Goal: Task Accomplishment & Management: Complete application form

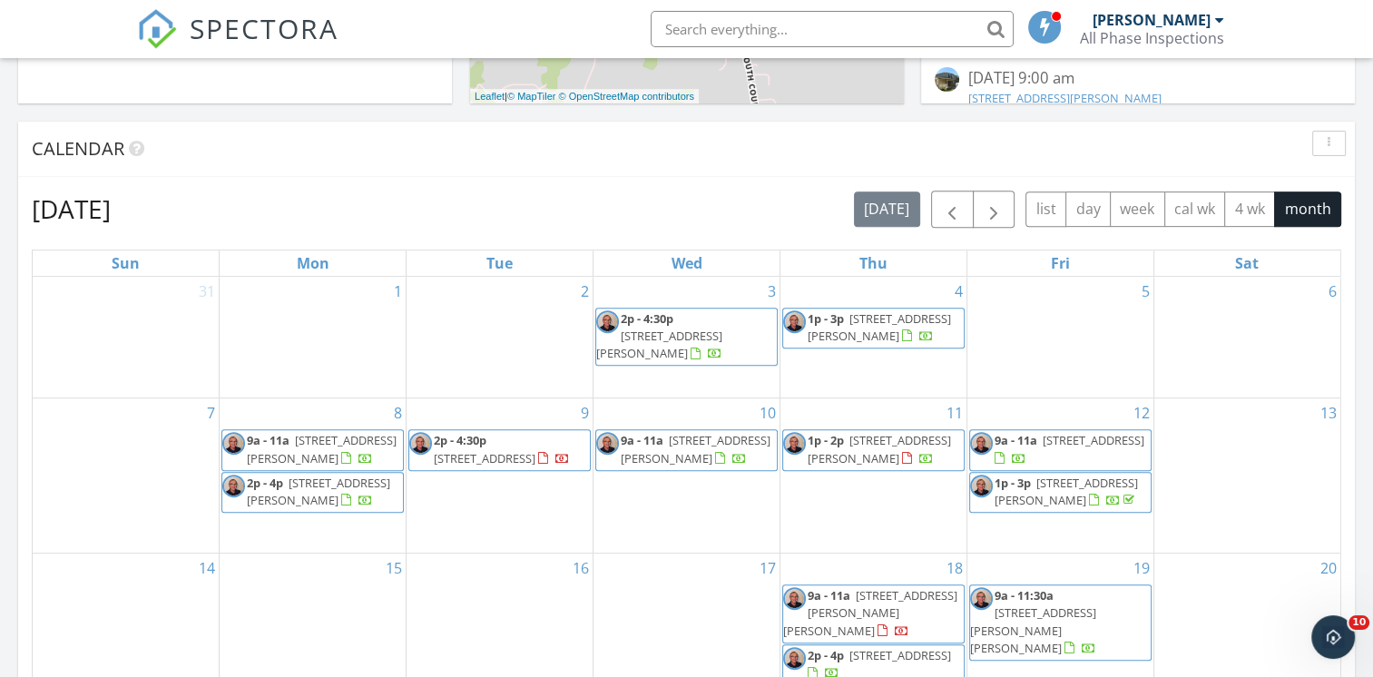
scroll to position [544, 0]
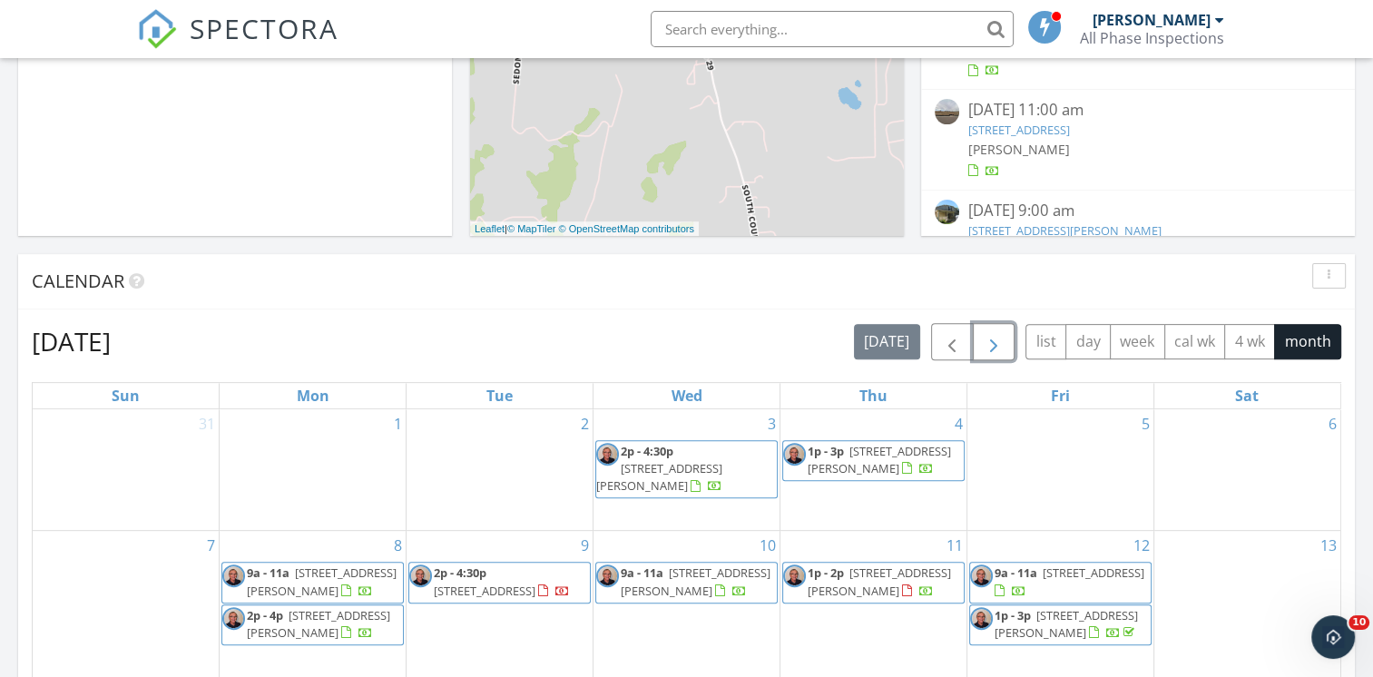
click at [995, 346] on span "button" at bounding box center [994, 342] width 22 height 22
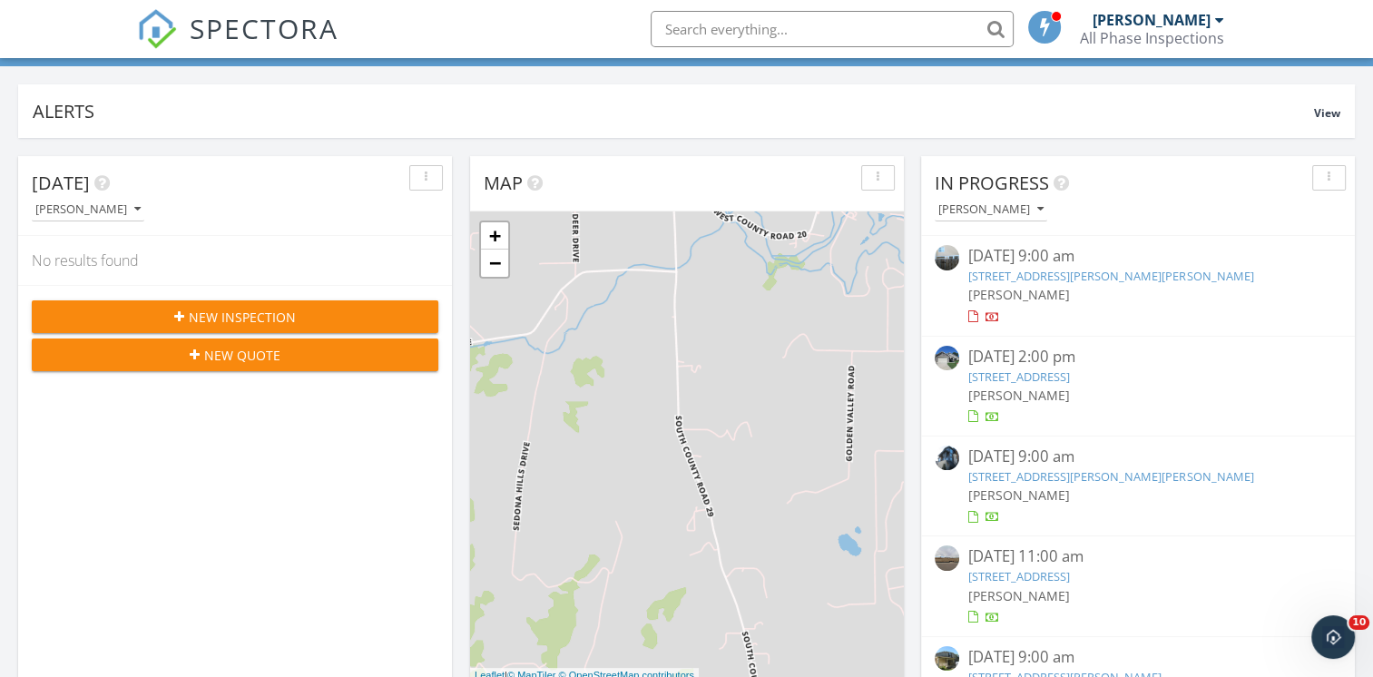
scroll to position [0, 0]
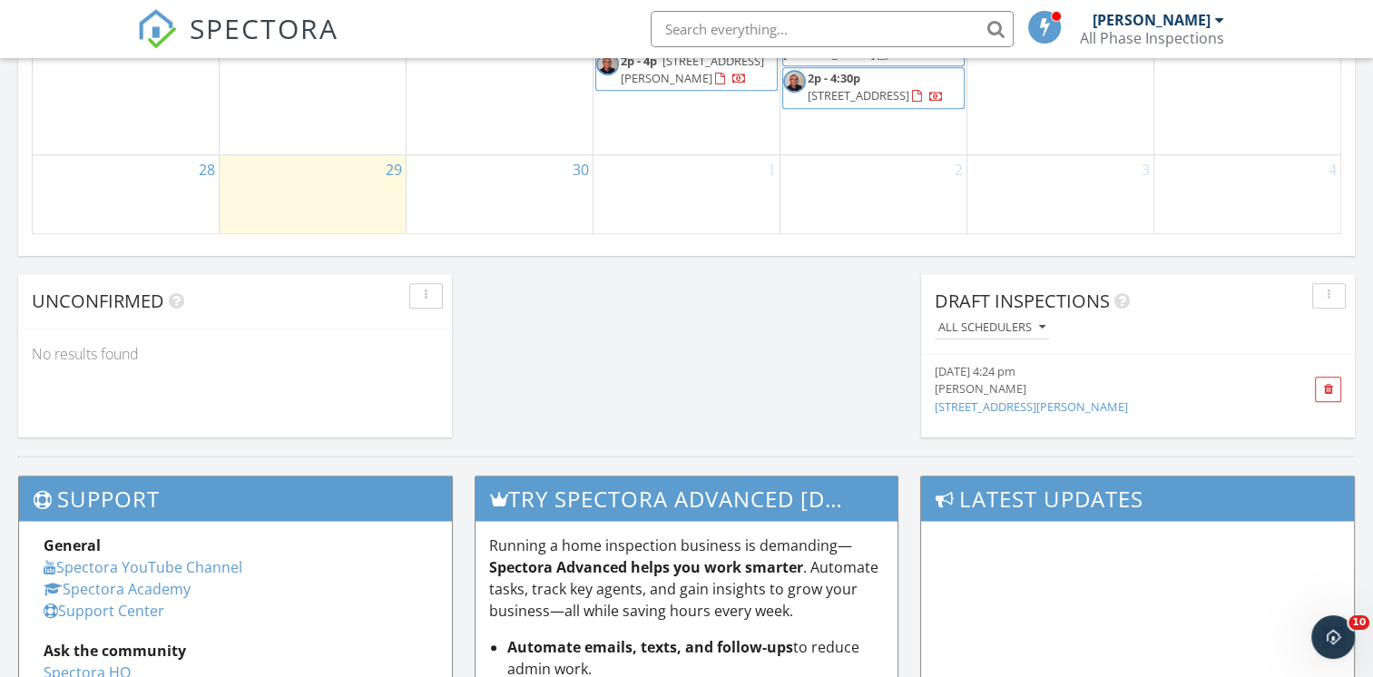
scroll to position [1452, 0]
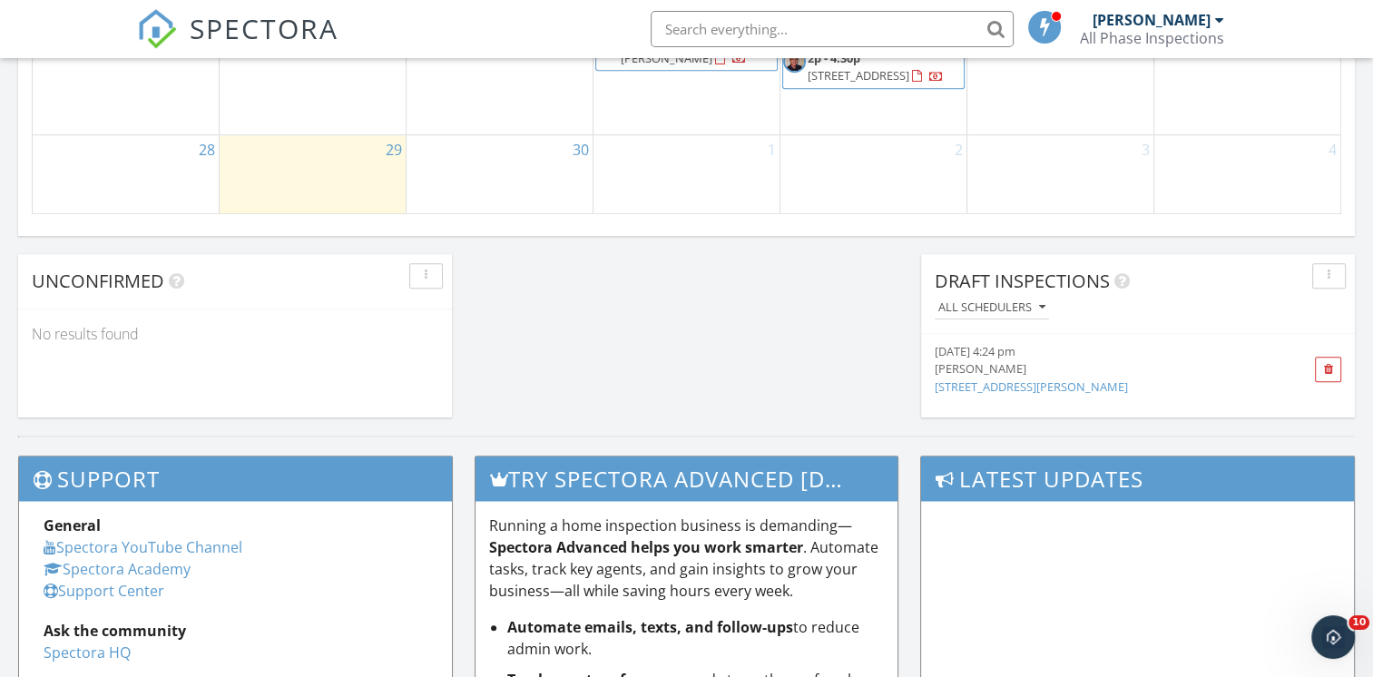
click at [983, 356] on div "[DATE] 4:24 pm" at bounding box center [1104, 351] width 338 height 17
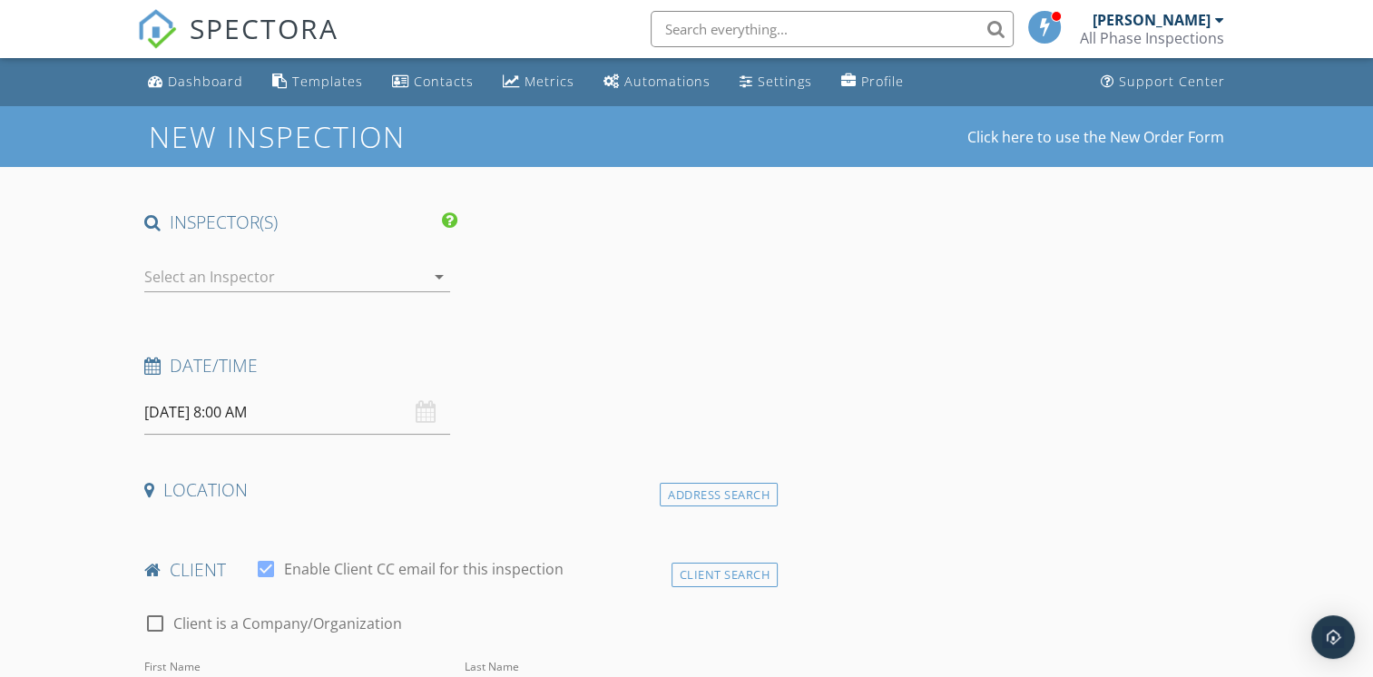
type input "Barry and Susan"
type input "Kroemer"
type input "bskroemer@gmail.com"
type input "970-631-6117"
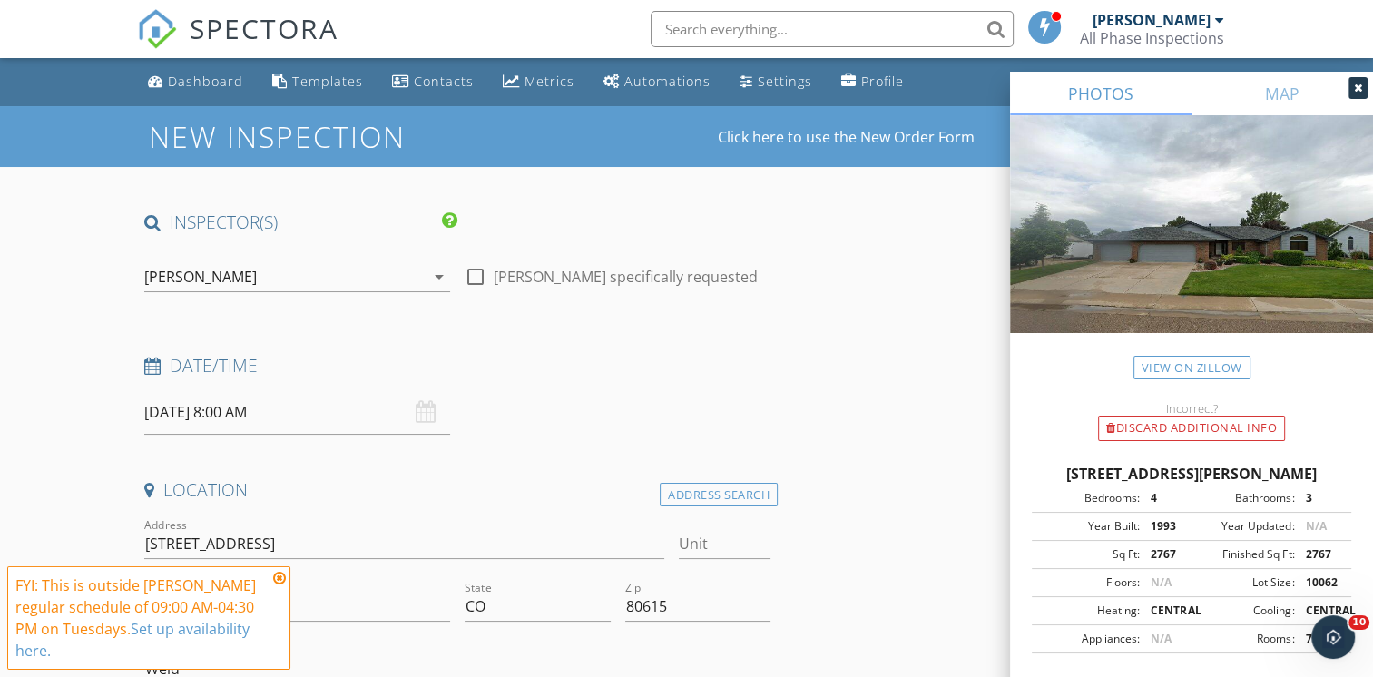
scroll to position [91, 0]
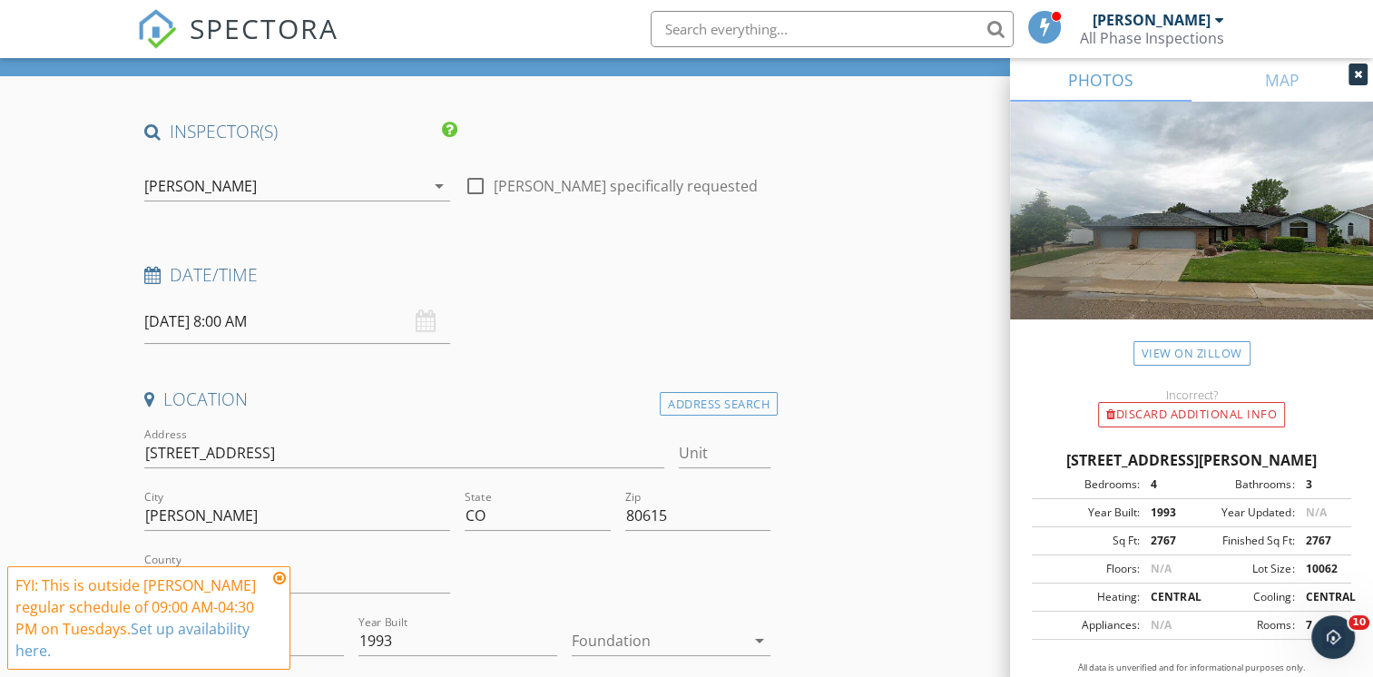
click at [422, 322] on div "09/30/2025 8:00 AM" at bounding box center [297, 321] width 306 height 44
click at [180, 325] on input "09/30/2025 8:00 AM" at bounding box center [297, 321] width 306 height 44
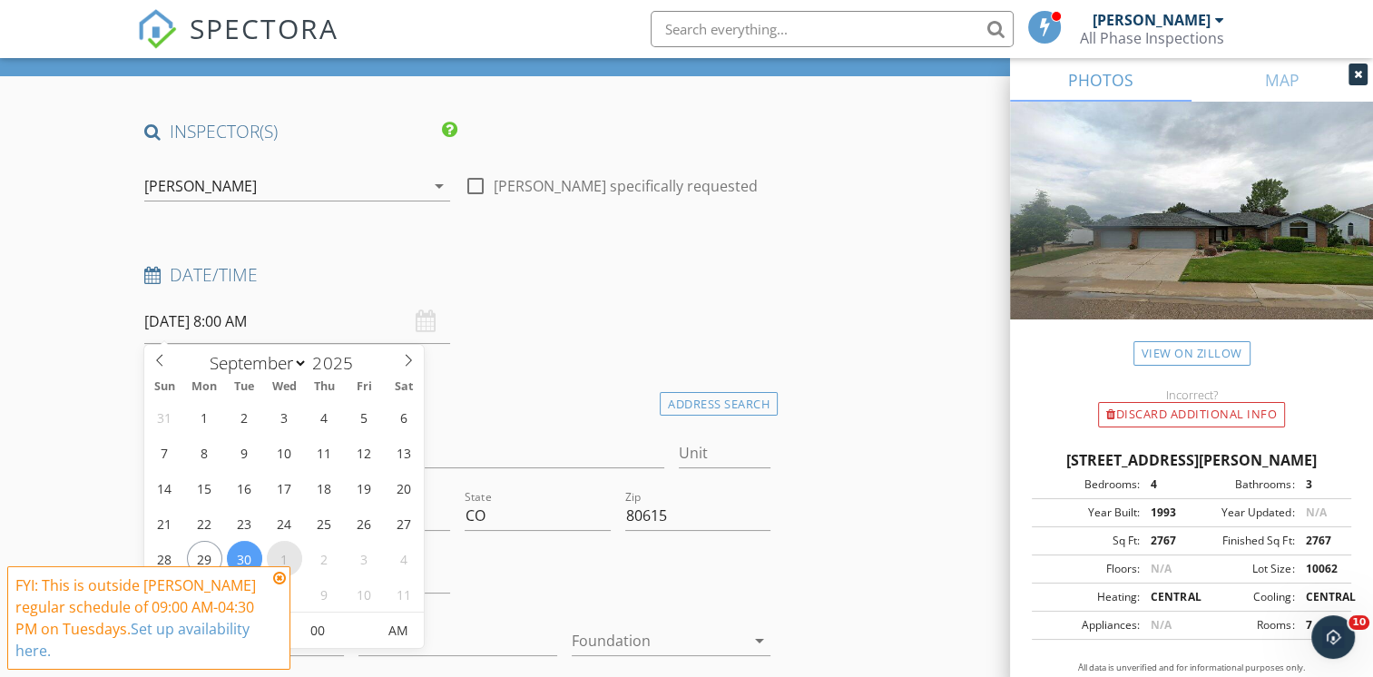
select select "9"
type input "10/01/2025 8:00 AM"
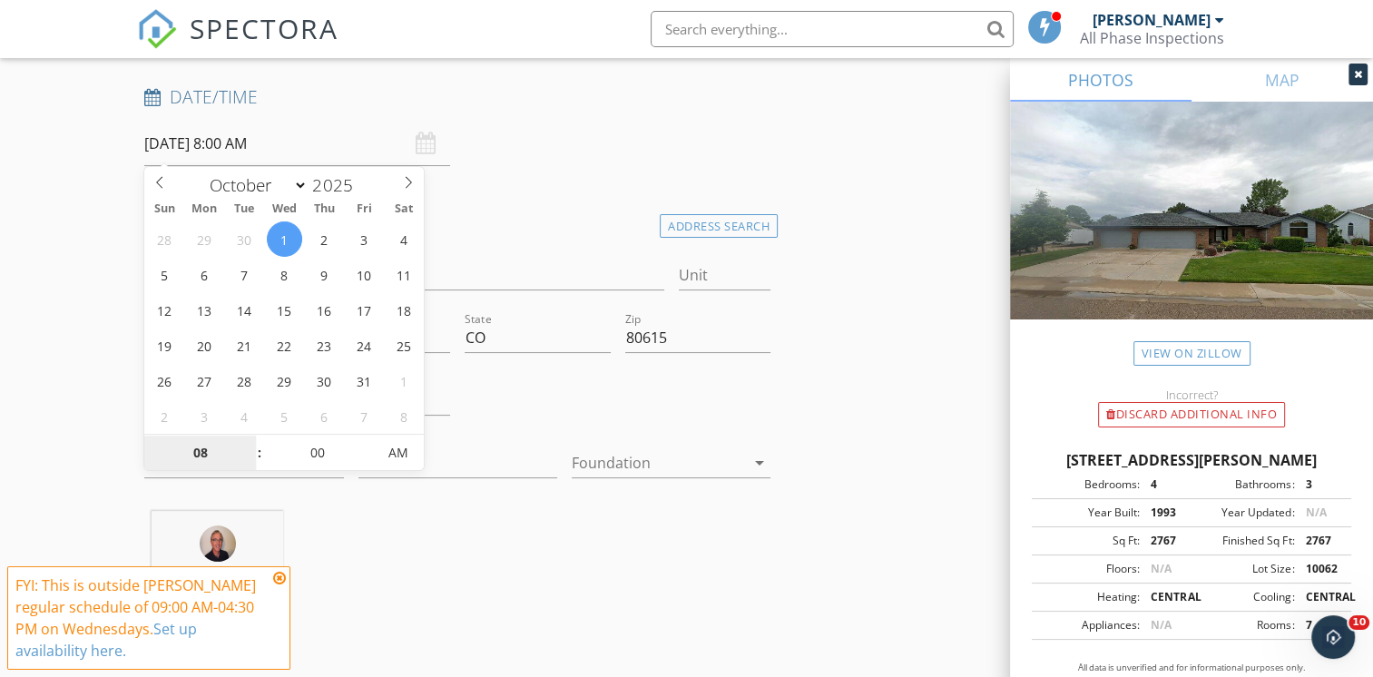
scroll to position [272, 0]
type input "09"
type input "10/01/2025 9:00 AM"
click at [250, 440] on span at bounding box center [249, 440] width 13 height 18
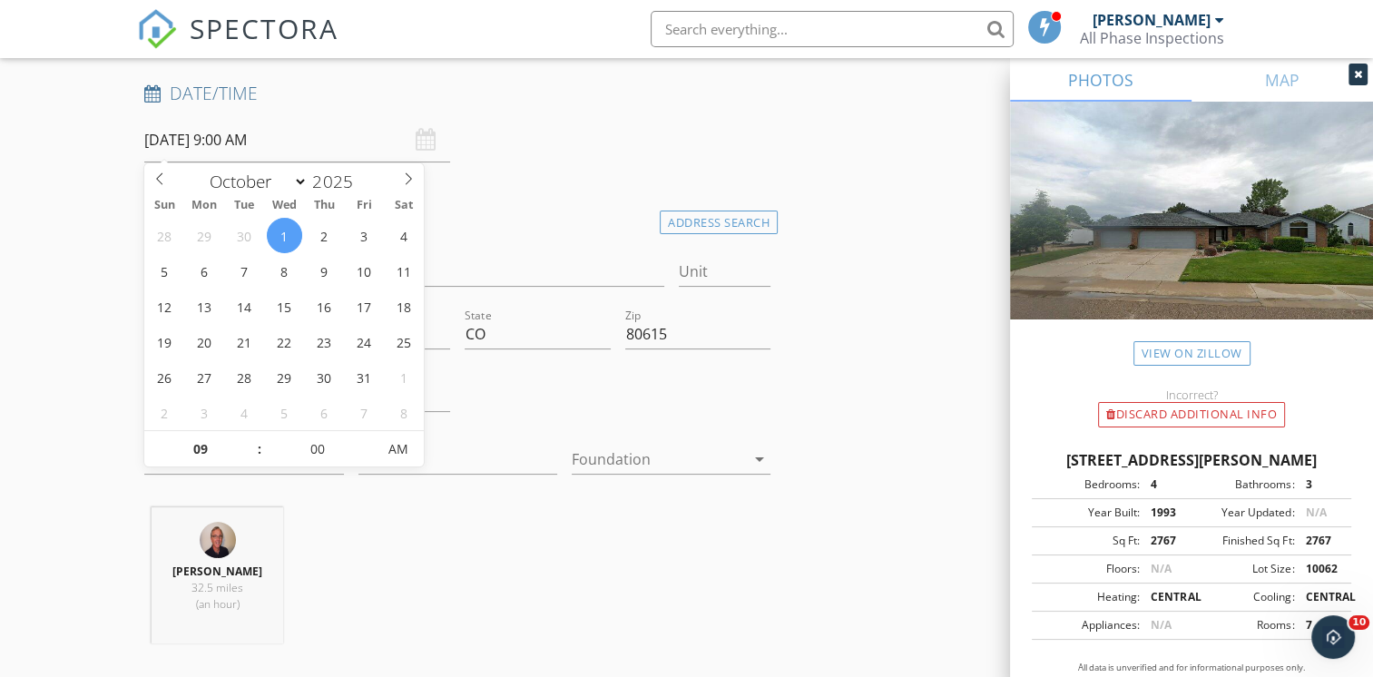
click at [495, 243] on div "Location Address Search Address 1330 3rd St Unit City Eaton State CO Zip 80615 …" at bounding box center [457, 432] width 641 height 452
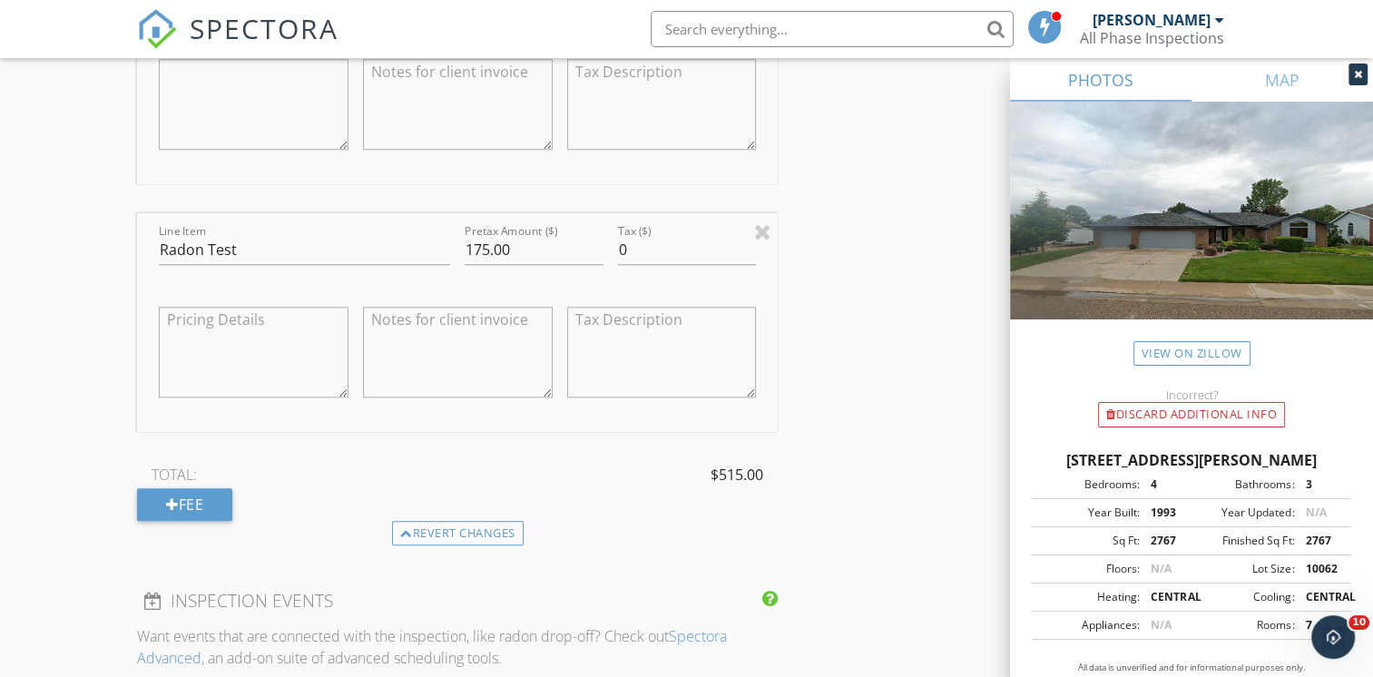
scroll to position [1815, 0]
click at [200, 495] on div "Fee" at bounding box center [184, 498] width 95 height 33
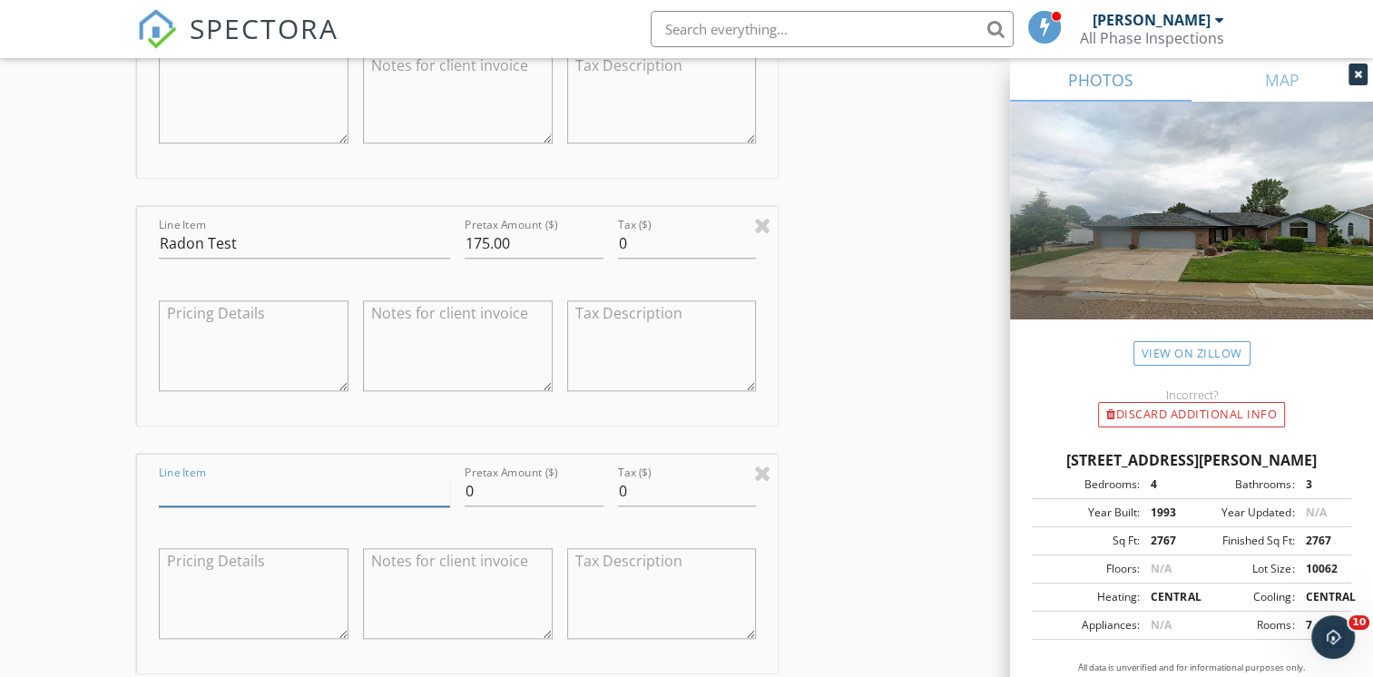
click at [221, 482] on input "Line Item" at bounding box center [304, 491] width 291 height 30
type input "Sewer Scope"
click at [505, 495] on input "0" at bounding box center [534, 491] width 139 height 30
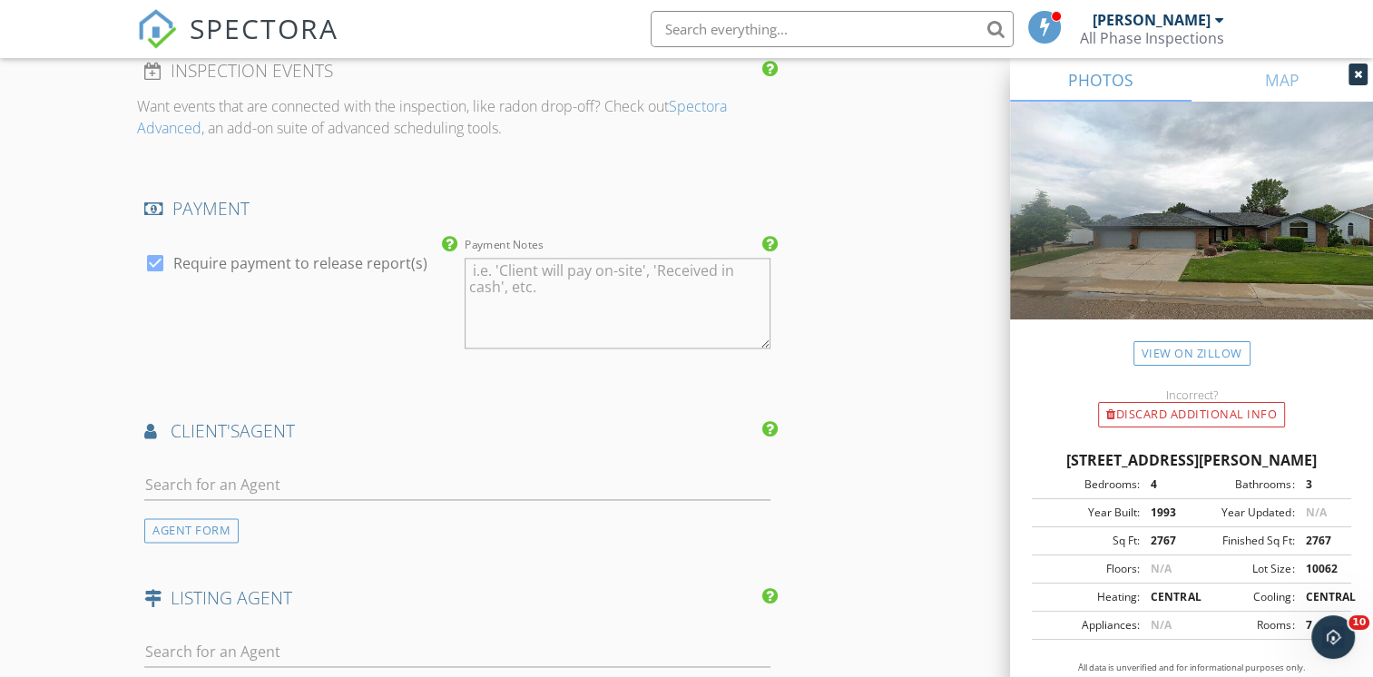
scroll to position [2632, 0]
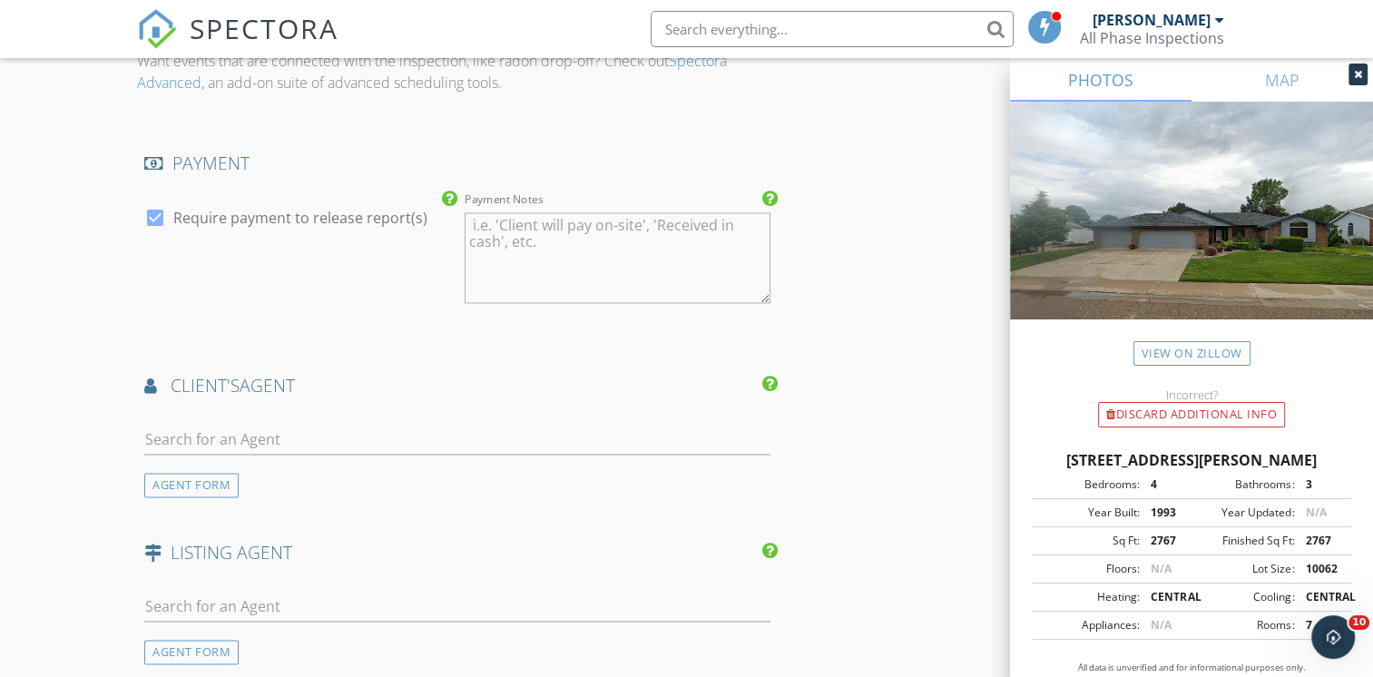
type input "150.00"
click at [179, 441] on input "text" at bounding box center [457, 440] width 626 height 30
type input "Hay"
click at [230, 483] on div "The Group Inc." at bounding box center [252, 490] width 113 height 15
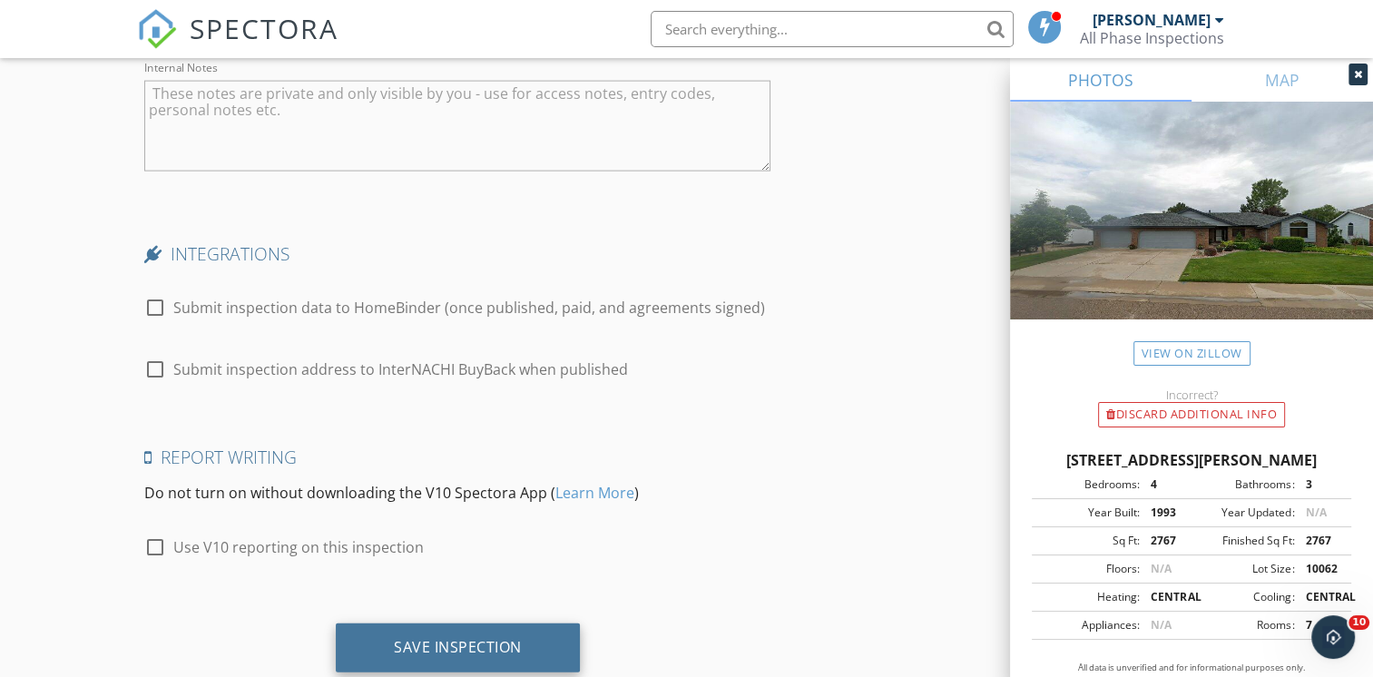
scroll to position [4088, 0]
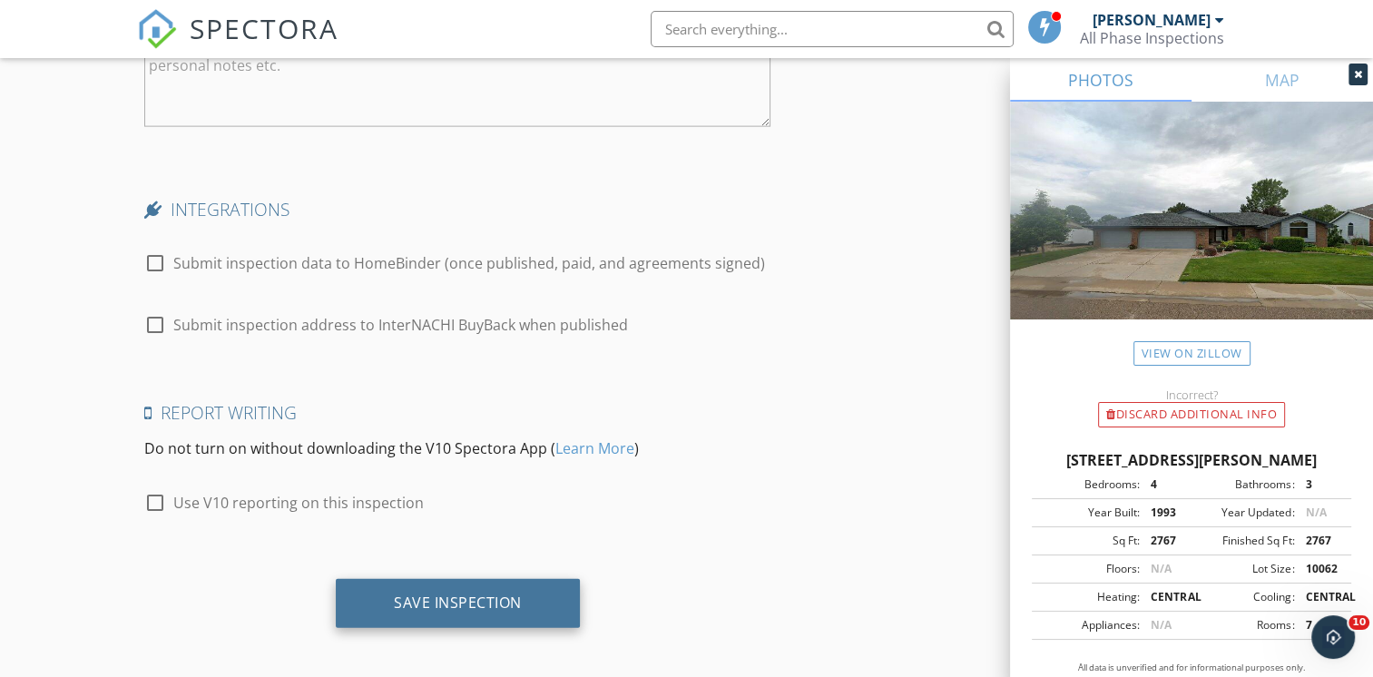
click at [493, 593] on div "Save Inspection" at bounding box center [458, 602] width 128 height 18
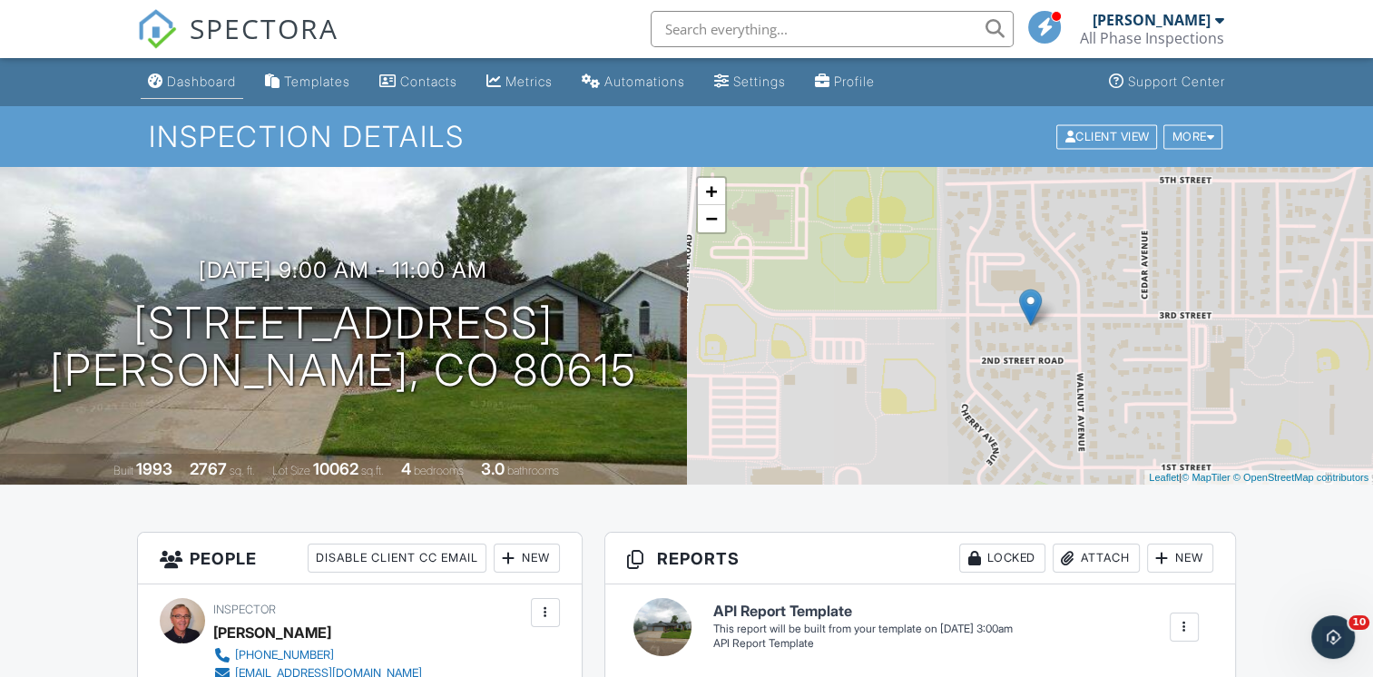
click at [207, 80] on div "Dashboard" at bounding box center [201, 81] width 69 height 15
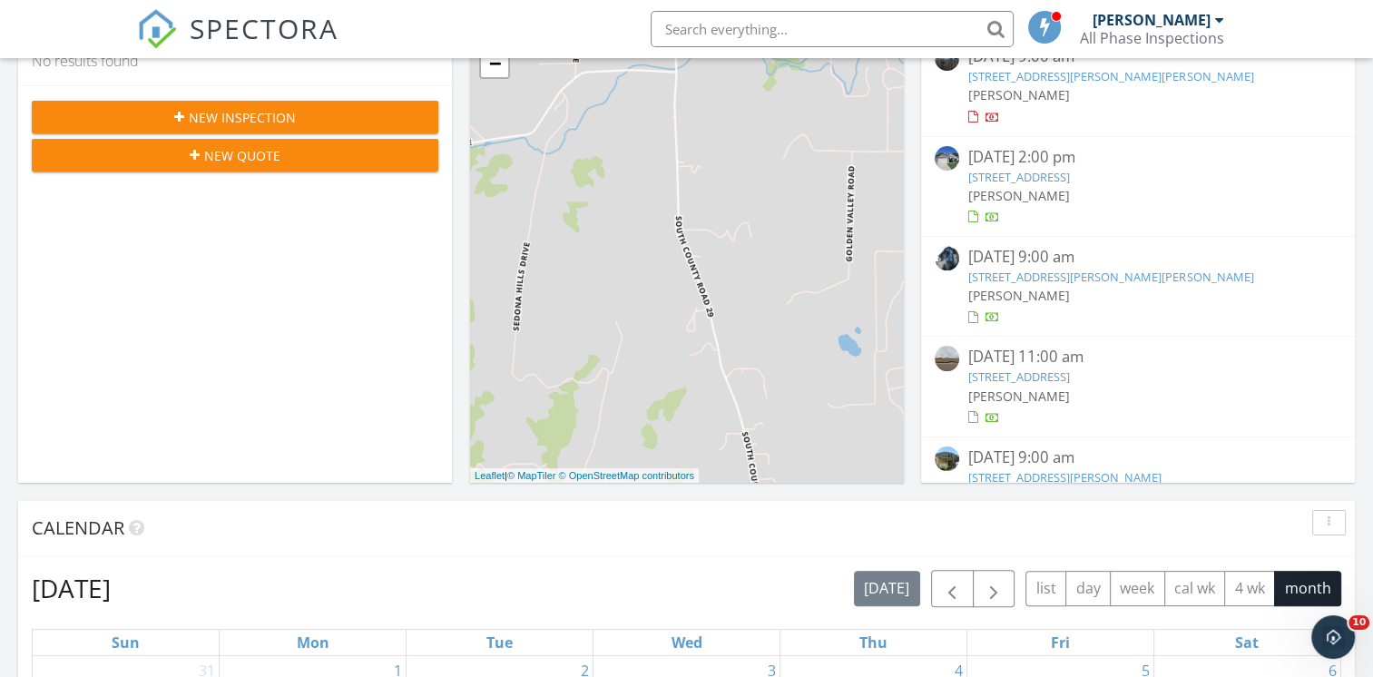
scroll to position [272, 0]
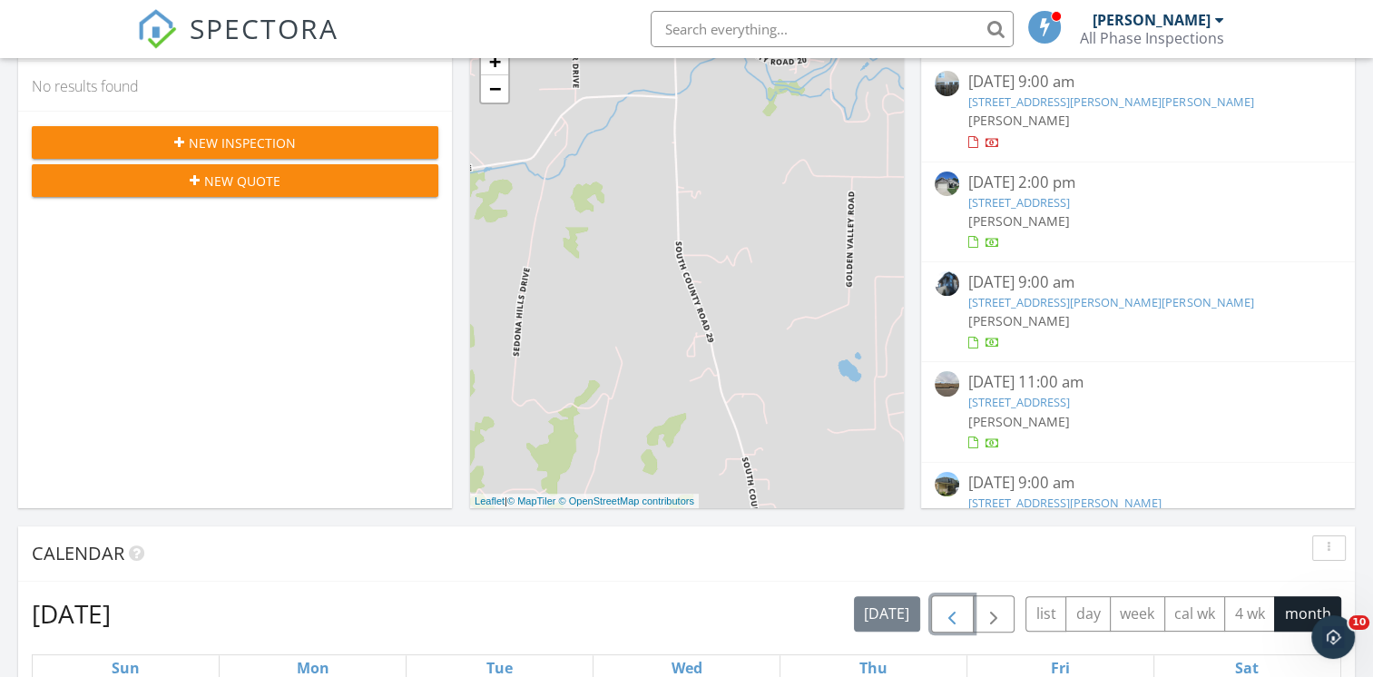
click at [955, 614] on span "button" at bounding box center [952, 614] width 22 height 22
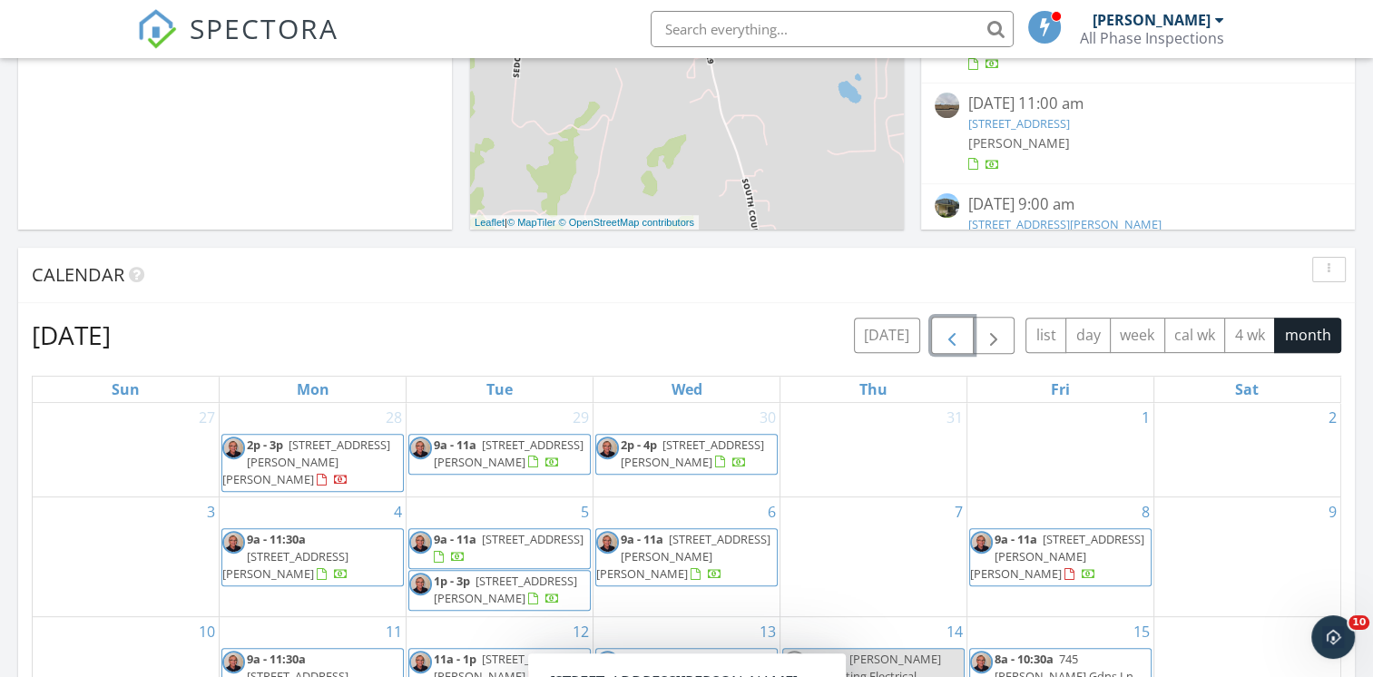
scroll to position [544, 0]
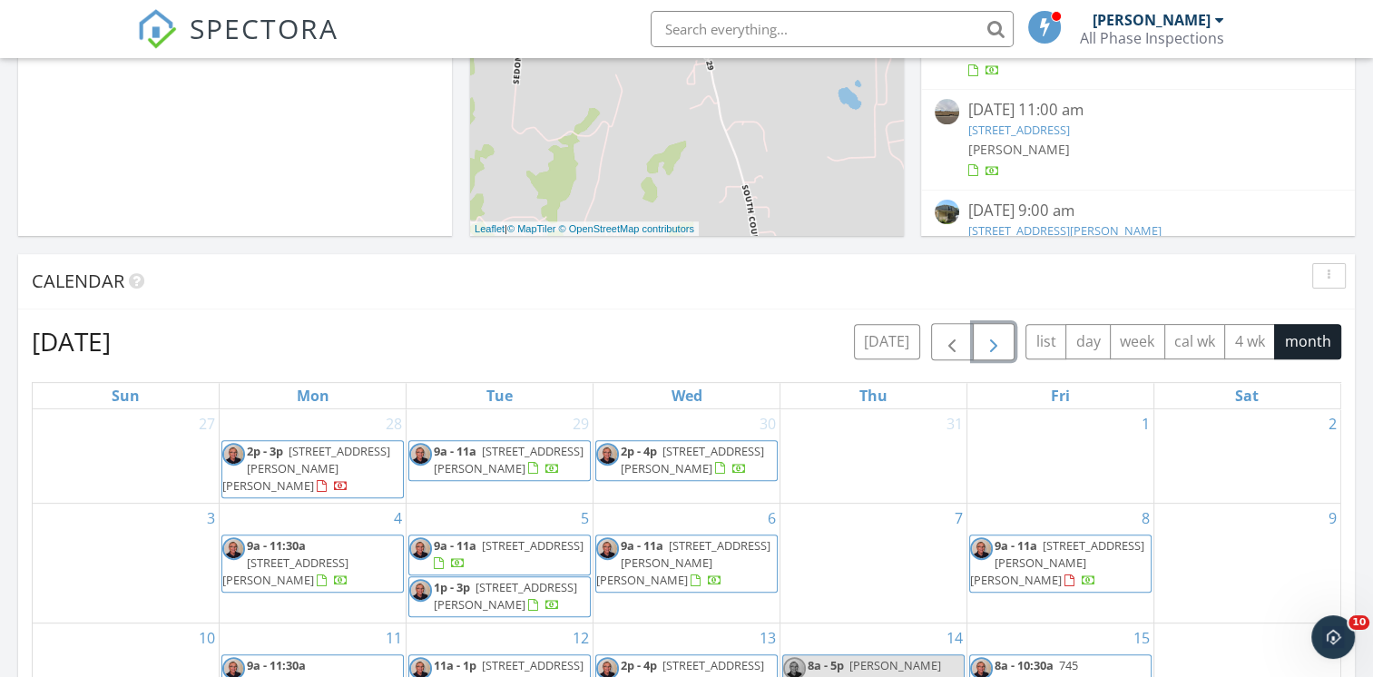
click at [987, 335] on span "button" at bounding box center [994, 342] width 22 height 22
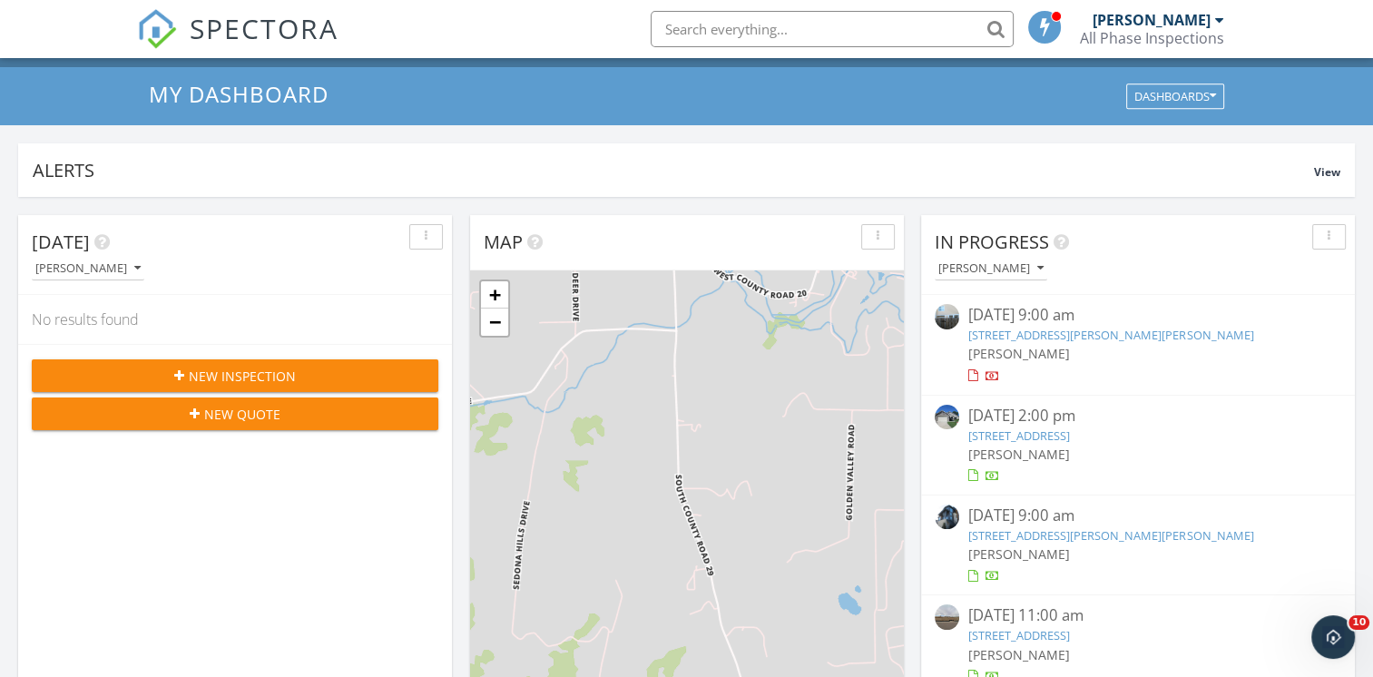
scroll to position [0, 0]
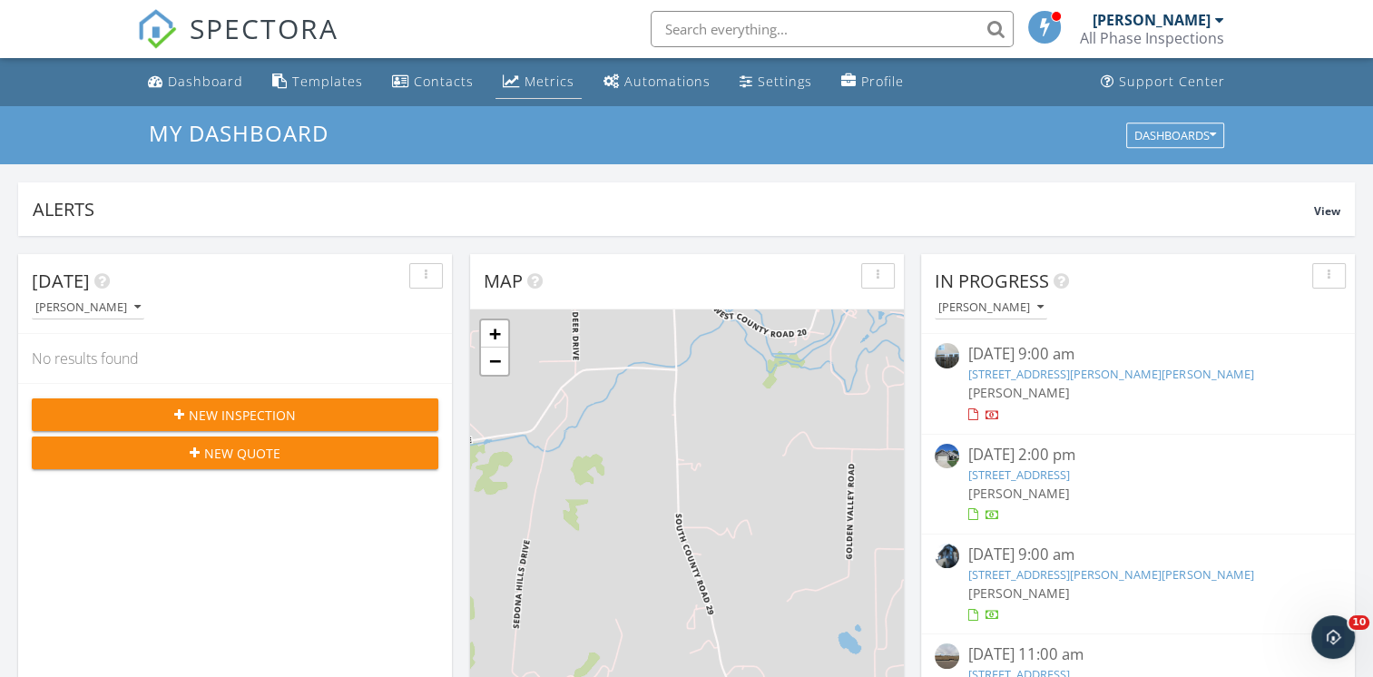
click at [525, 83] on div "Metrics" at bounding box center [550, 81] width 50 height 17
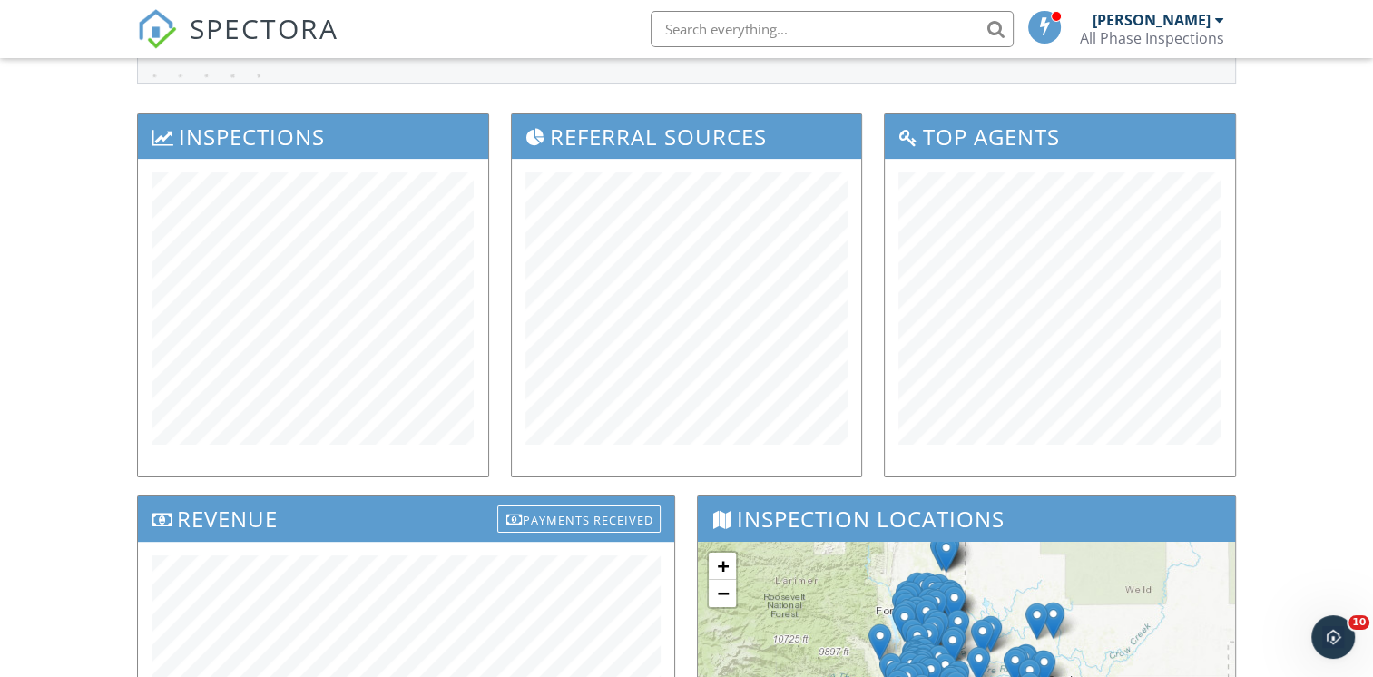
click at [1178, 13] on div "[PERSON_NAME]" at bounding box center [1152, 20] width 118 height 18
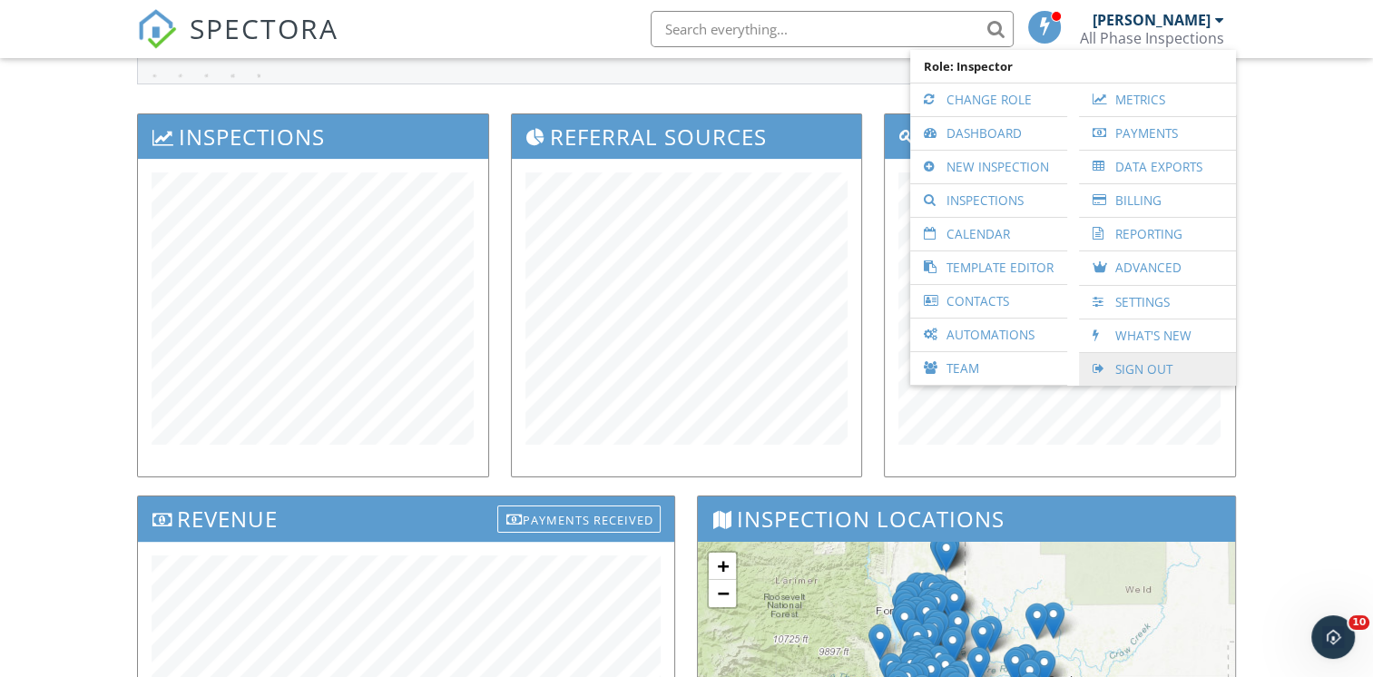
click at [1165, 365] on link "Sign Out" at bounding box center [1157, 369] width 139 height 33
